Goal: Task Accomplishment & Management: Use online tool/utility

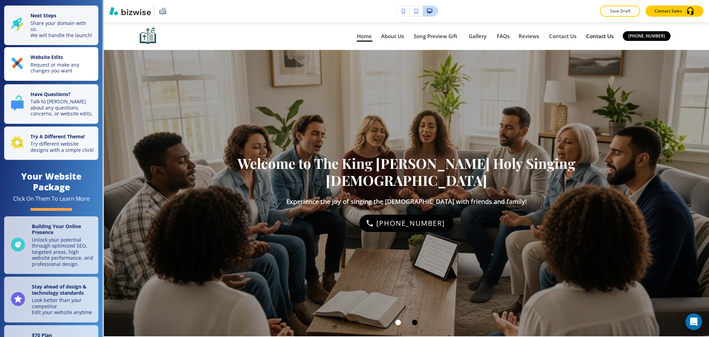
click at [57, 67] on p "Request or make any changes you want" at bounding box center [62, 68] width 64 height 12
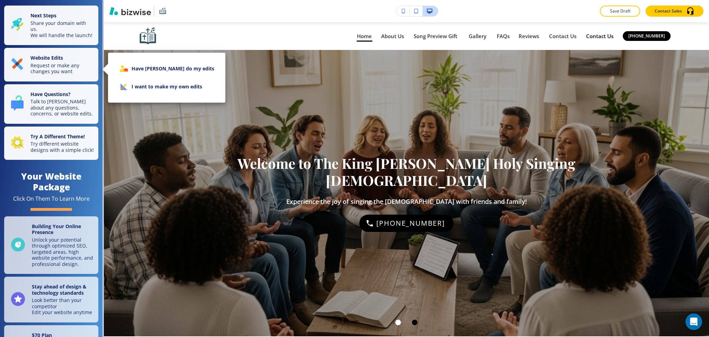
click at [152, 84] on li "I want to make my own edits" at bounding box center [167, 87] width 106 height 18
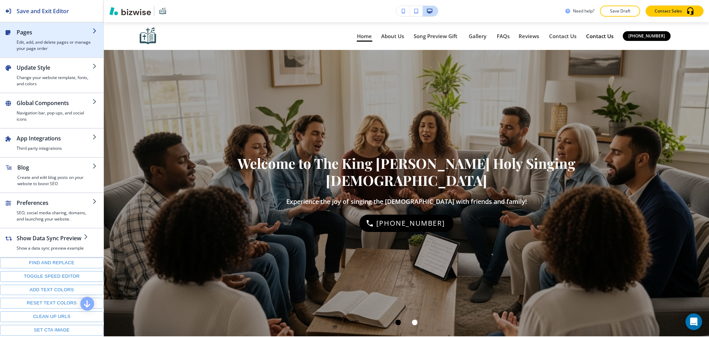
click at [46, 42] on h4 "Edit, add, and delete pages or manage your page order" at bounding box center [55, 45] width 76 height 12
